Goal: Transaction & Acquisition: Purchase product/service

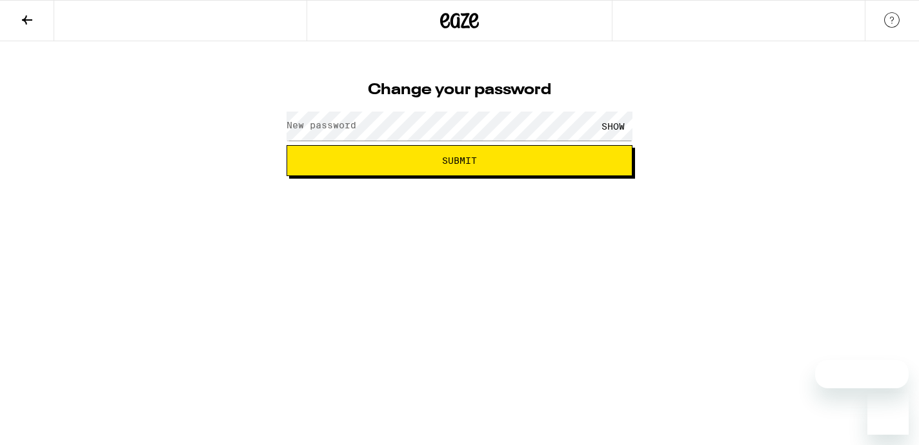
click at [341, 128] on label "New password" at bounding box center [322, 125] width 70 height 10
click at [287, 145] on button "Submit" at bounding box center [460, 160] width 346 height 31
